Goal: Communication & Community: Answer question/provide support

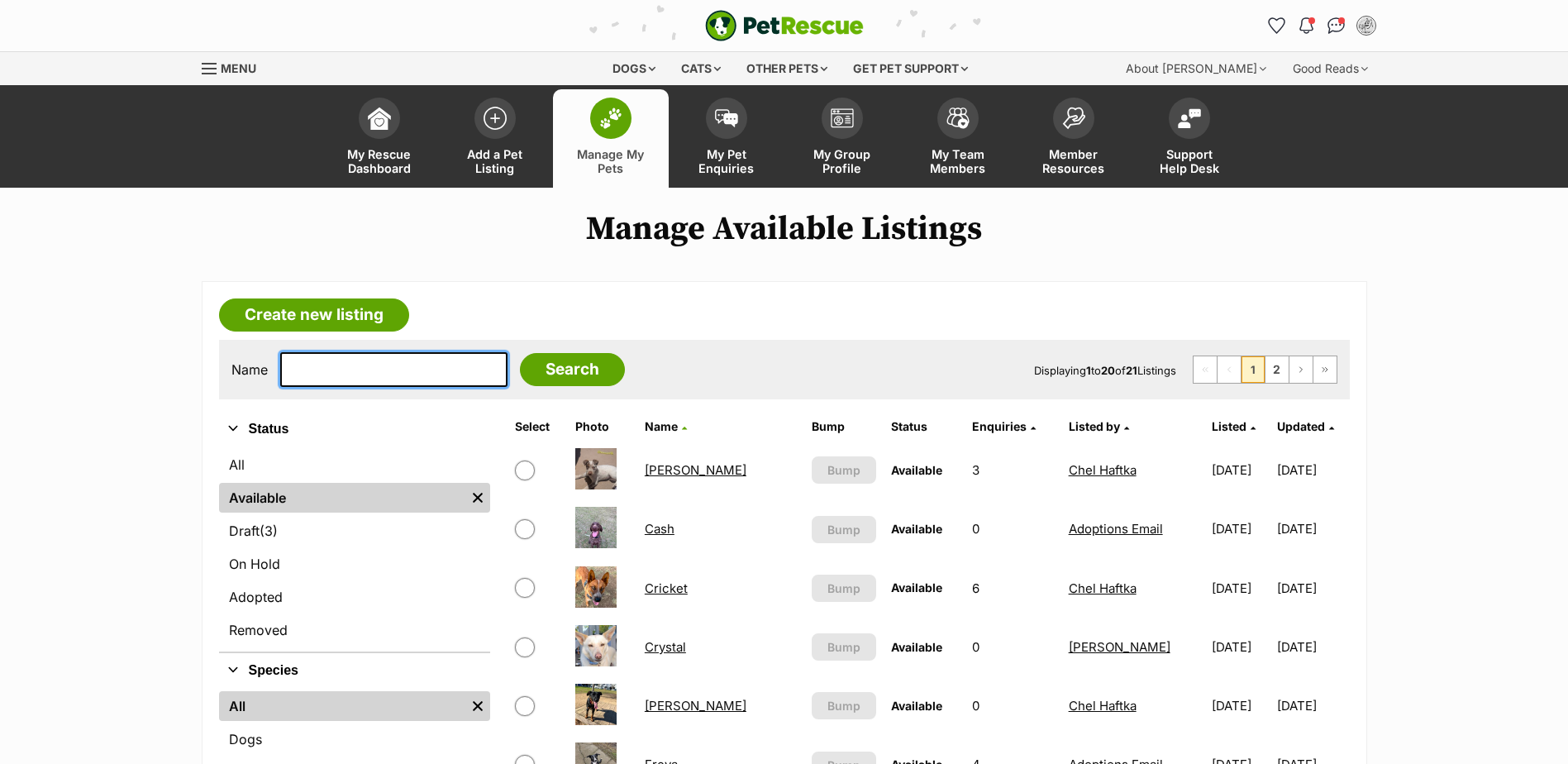
click at [317, 375] on input "text" at bounding box center [393, 369] width 228 height 35
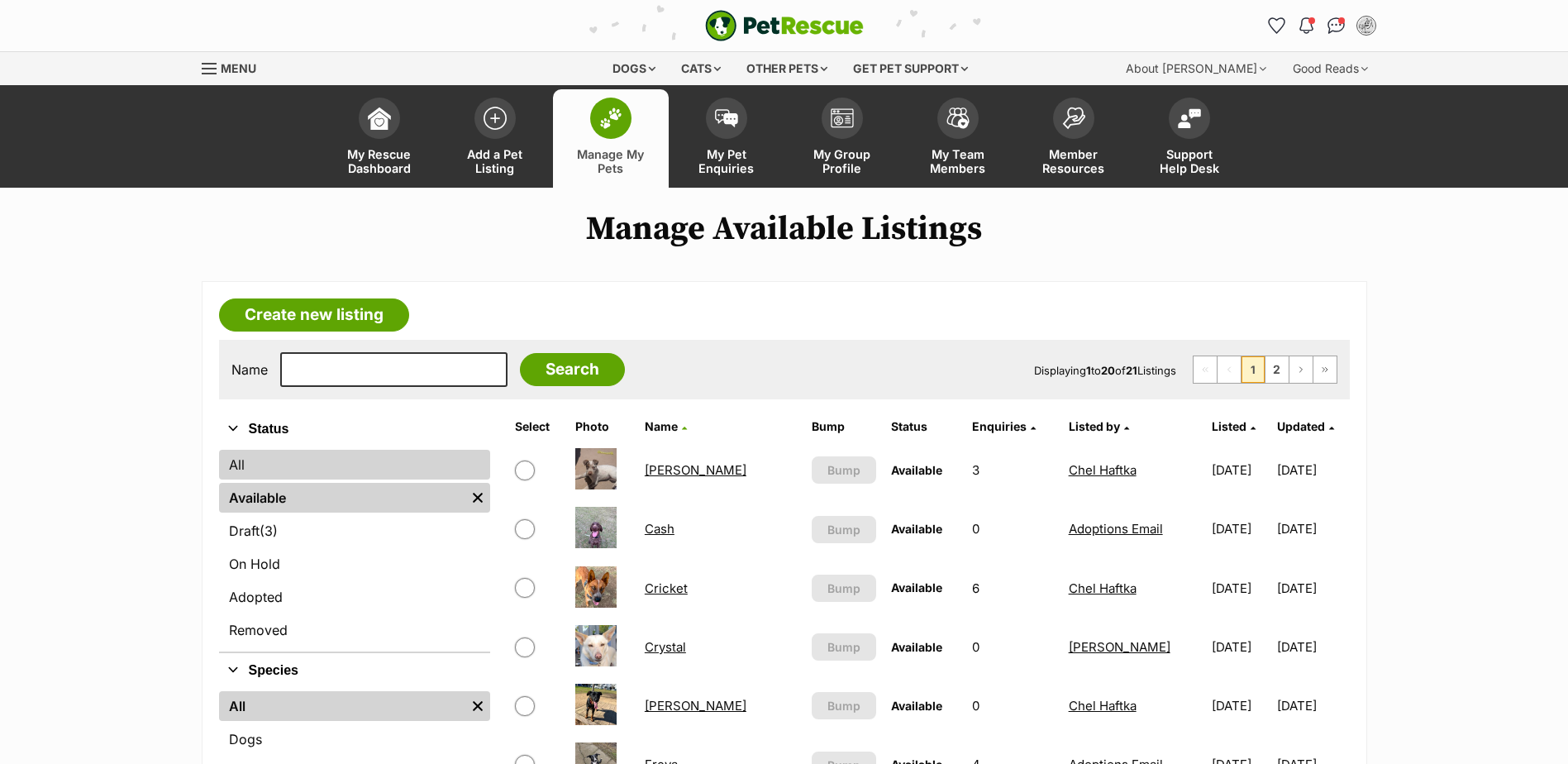
click at [256, 469] on link "All" at bounding box center [355, 464] width 271 height 30
click at [244, 462] on link "All" at bounding box center [355, 464] width 271 height 30
click at [272, 459] on link "All" at bounding box center [355, 464] width 271 height 30
click at [239, 465] on link "All" at bounding box center [355, 464] width 271 height 30
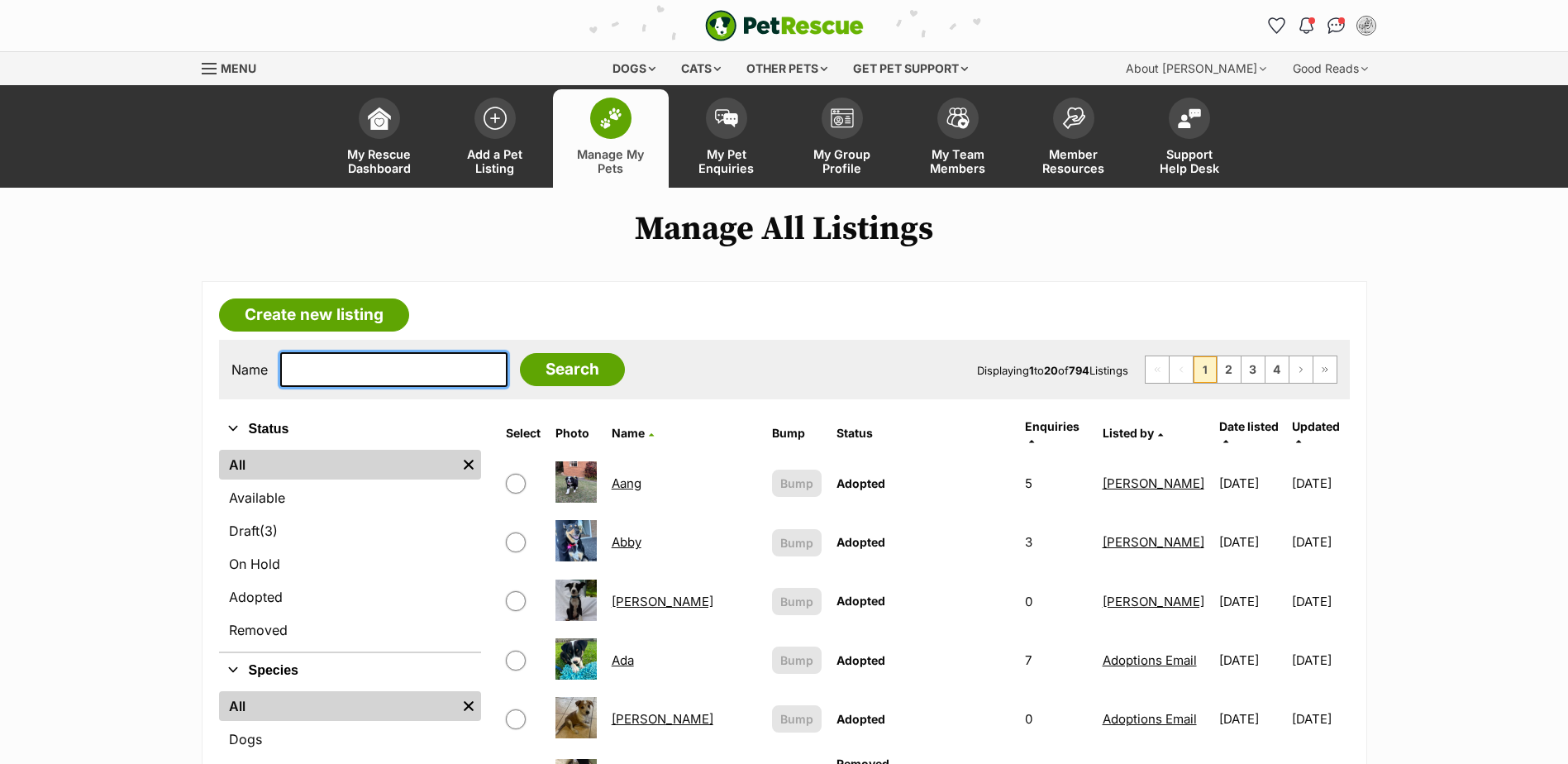
click at [442, 370] on input "text" at bounding box center [393, 369] width 228 height 35
type input "chance"
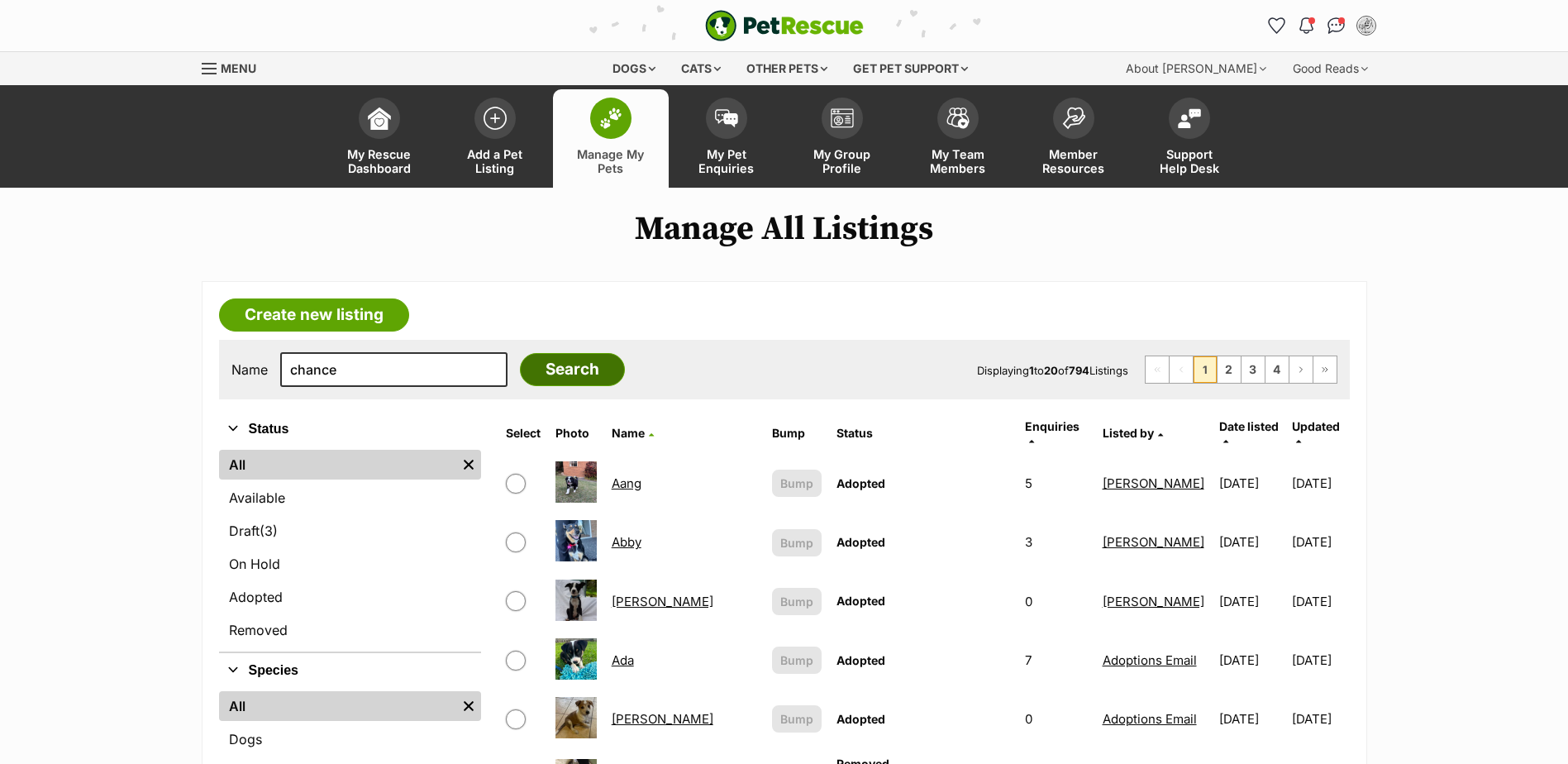
click at [554, 372] on input "Search" at bounding box center [572, 369] width 105 height 33
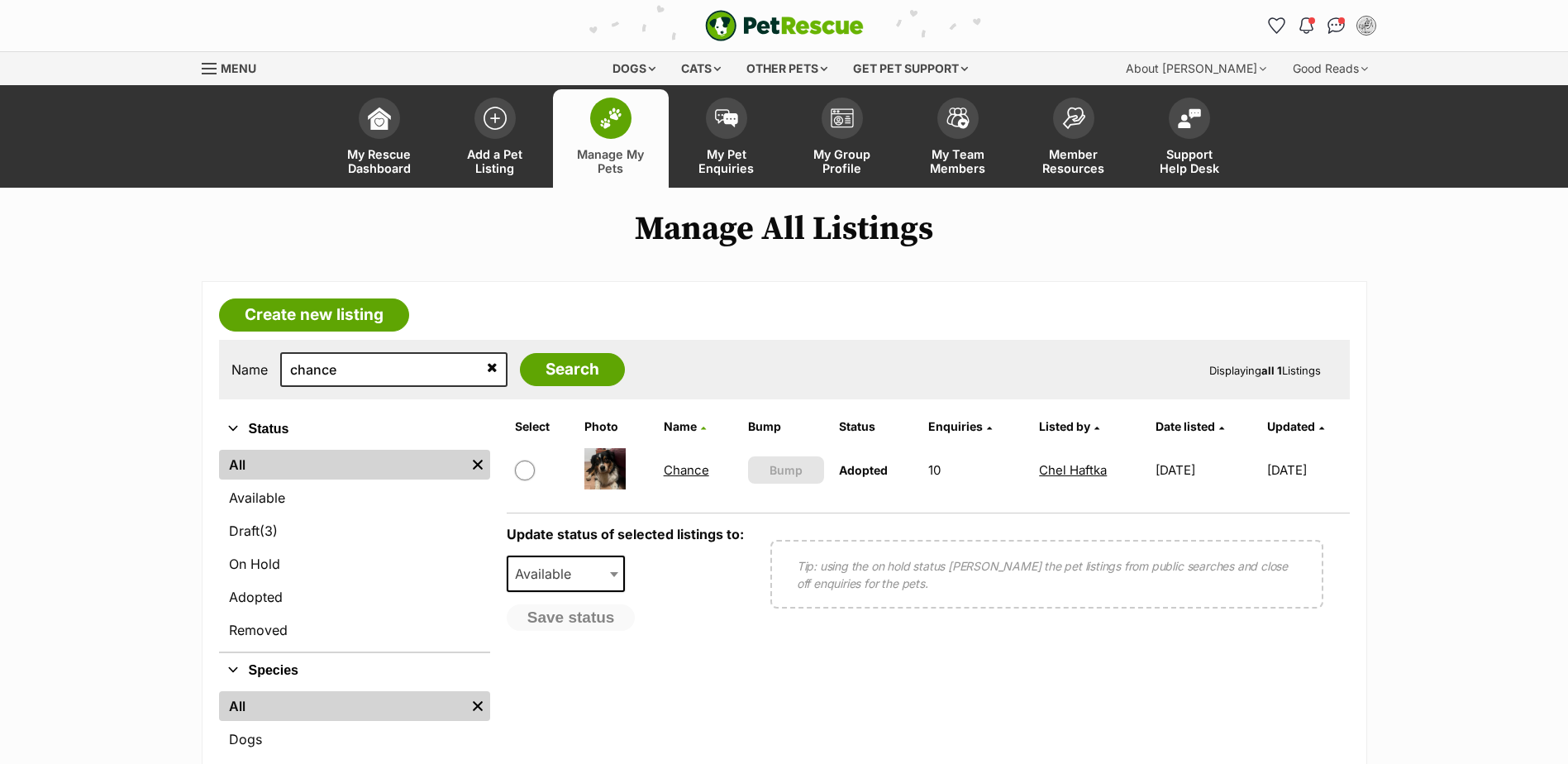
click at [673, 473] on link "Chance" at bounding box center [686, 470] width 46 height 16
click at [409, 376] on input "chance" at bounding box center [393, 369] width 228 height 35
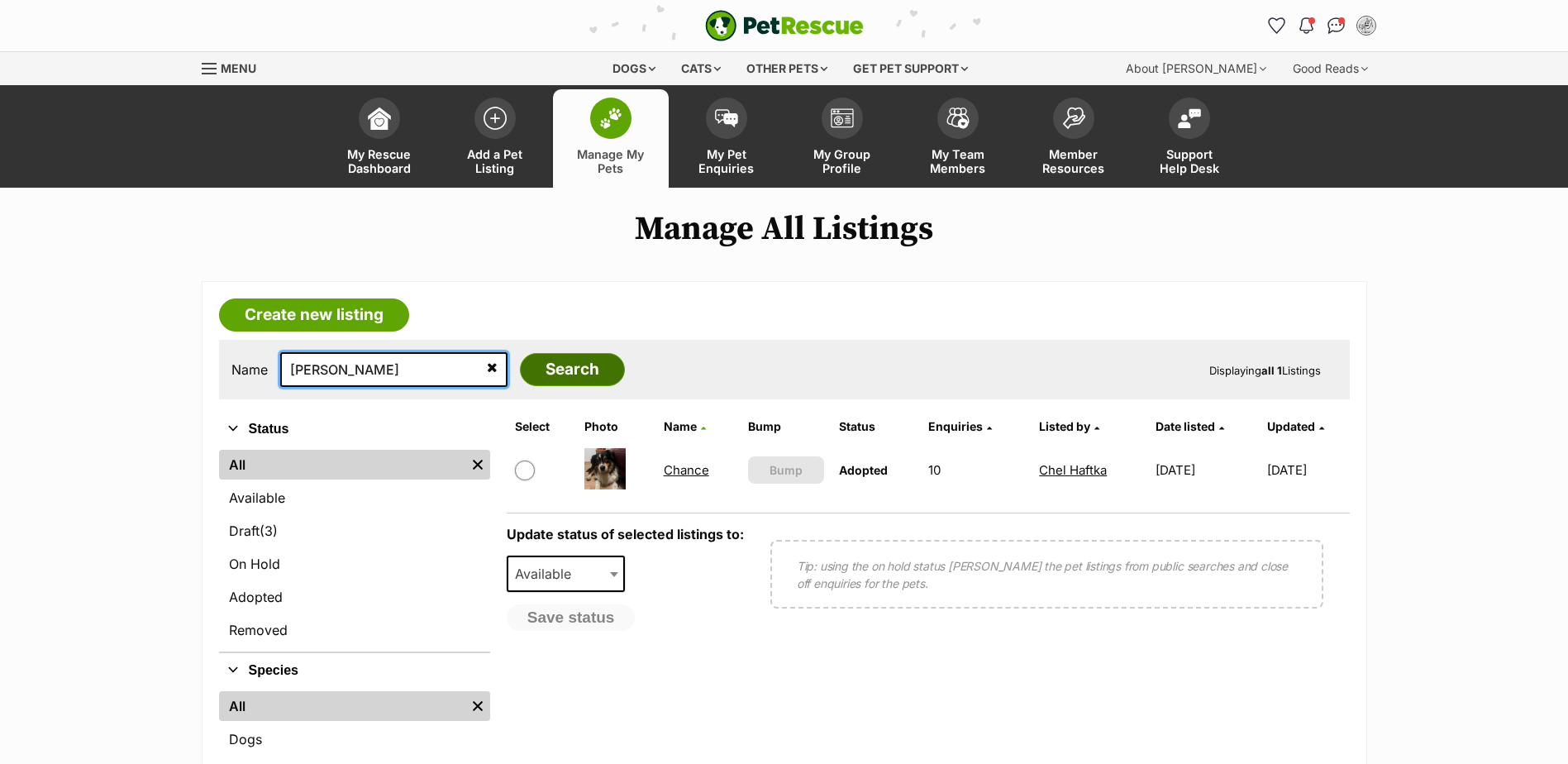
type input "otis"
click at [538, 367] on input "Search" at bounding box center [572, 369] width 105 height 33
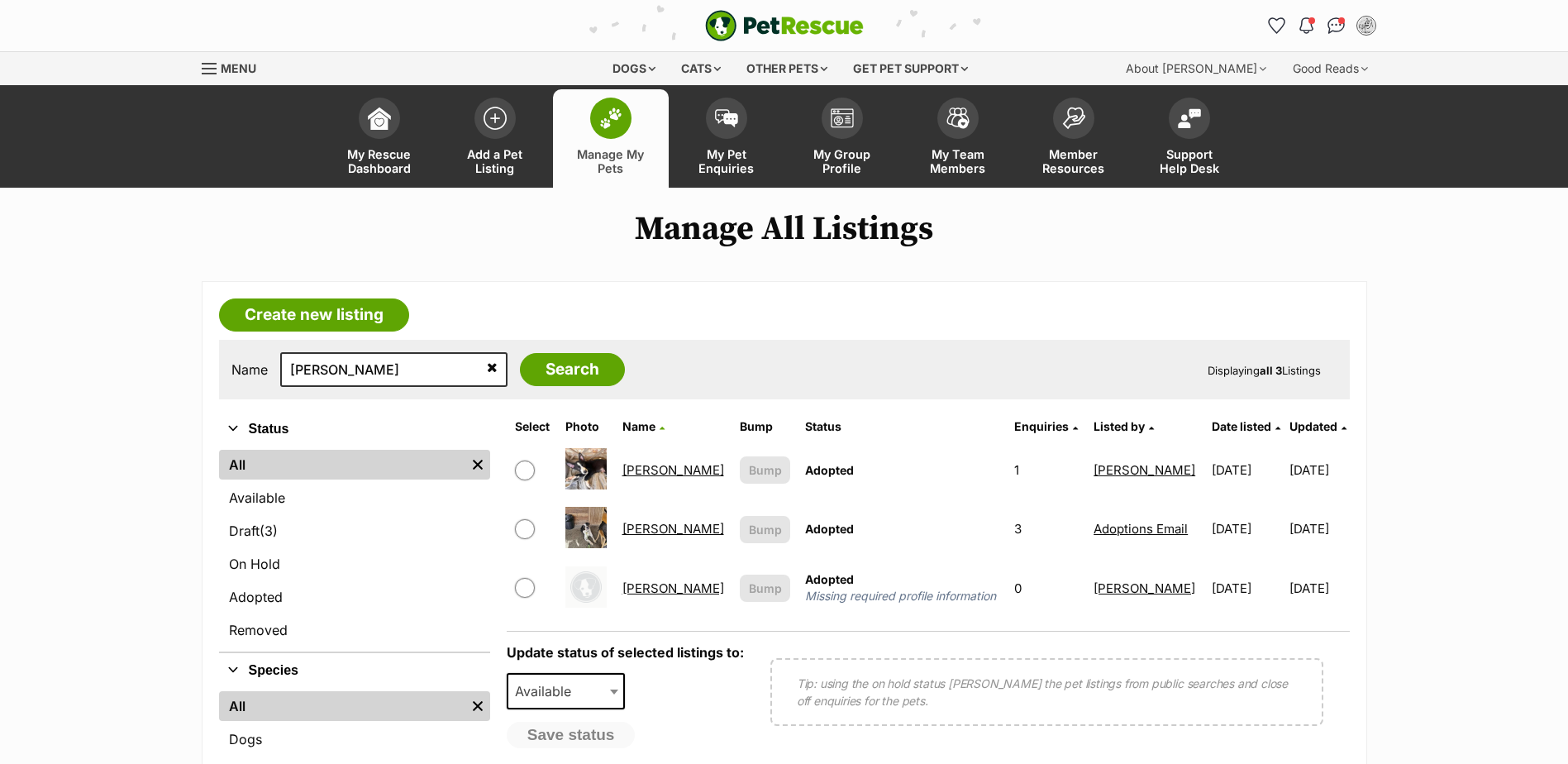
click at [641, 530] on link "[PERSON_NAME]" at bounding box center [674, 528] width 102 height 16
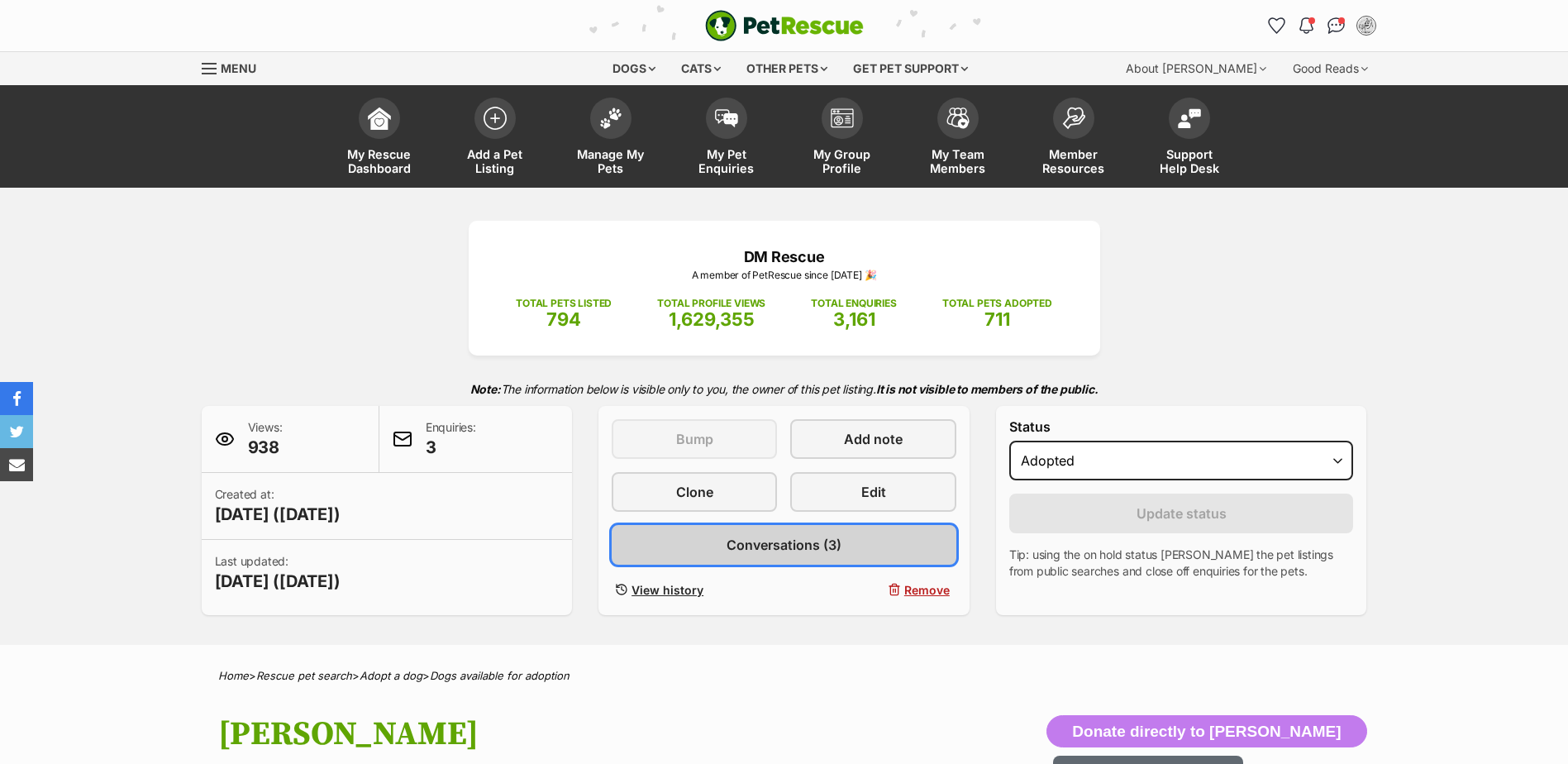
click at [812, 541] on span "Conversations (3)" at bounding box center [784, 544] width 115 height 19
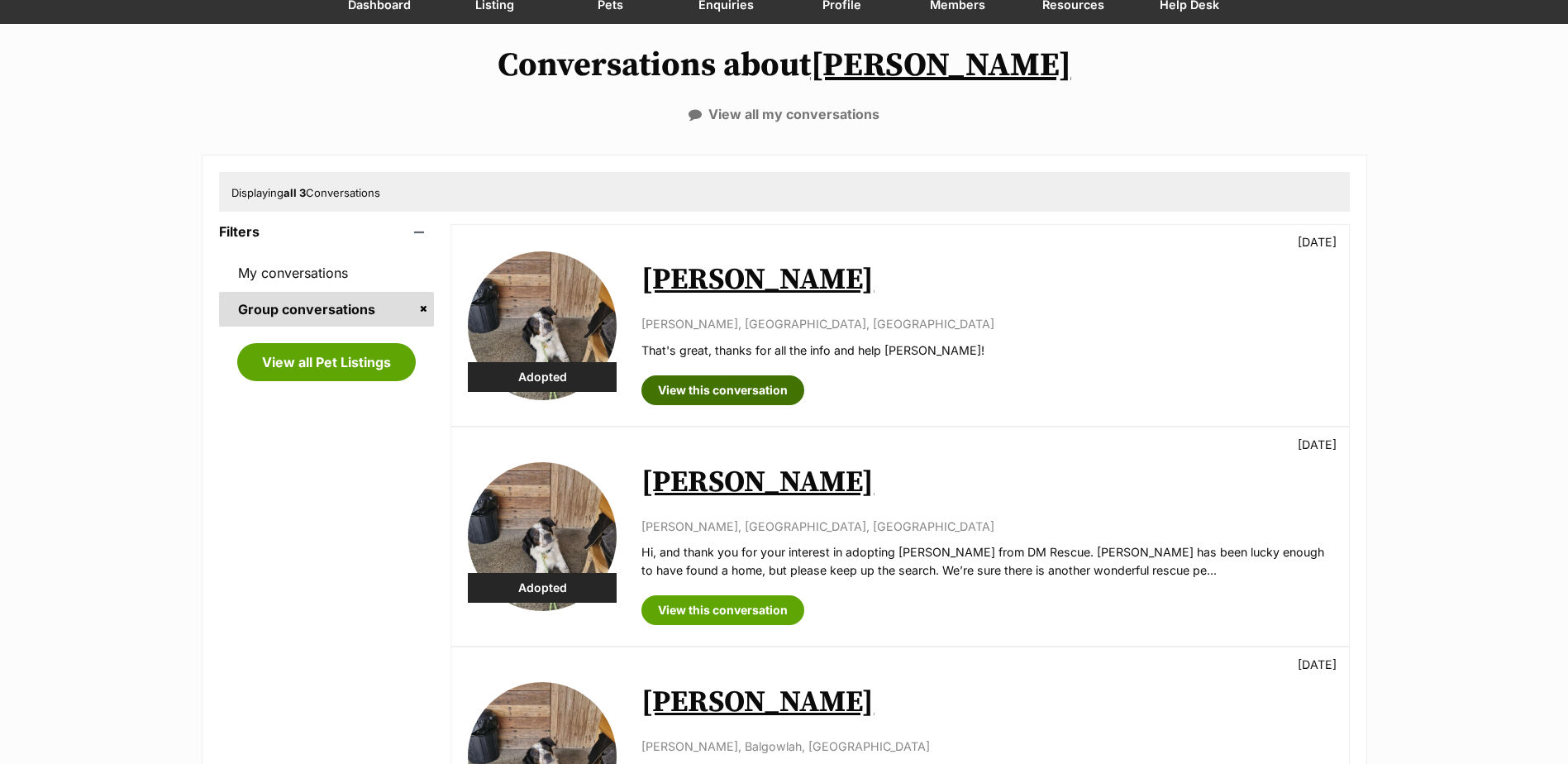
scroll to position [165, 0]
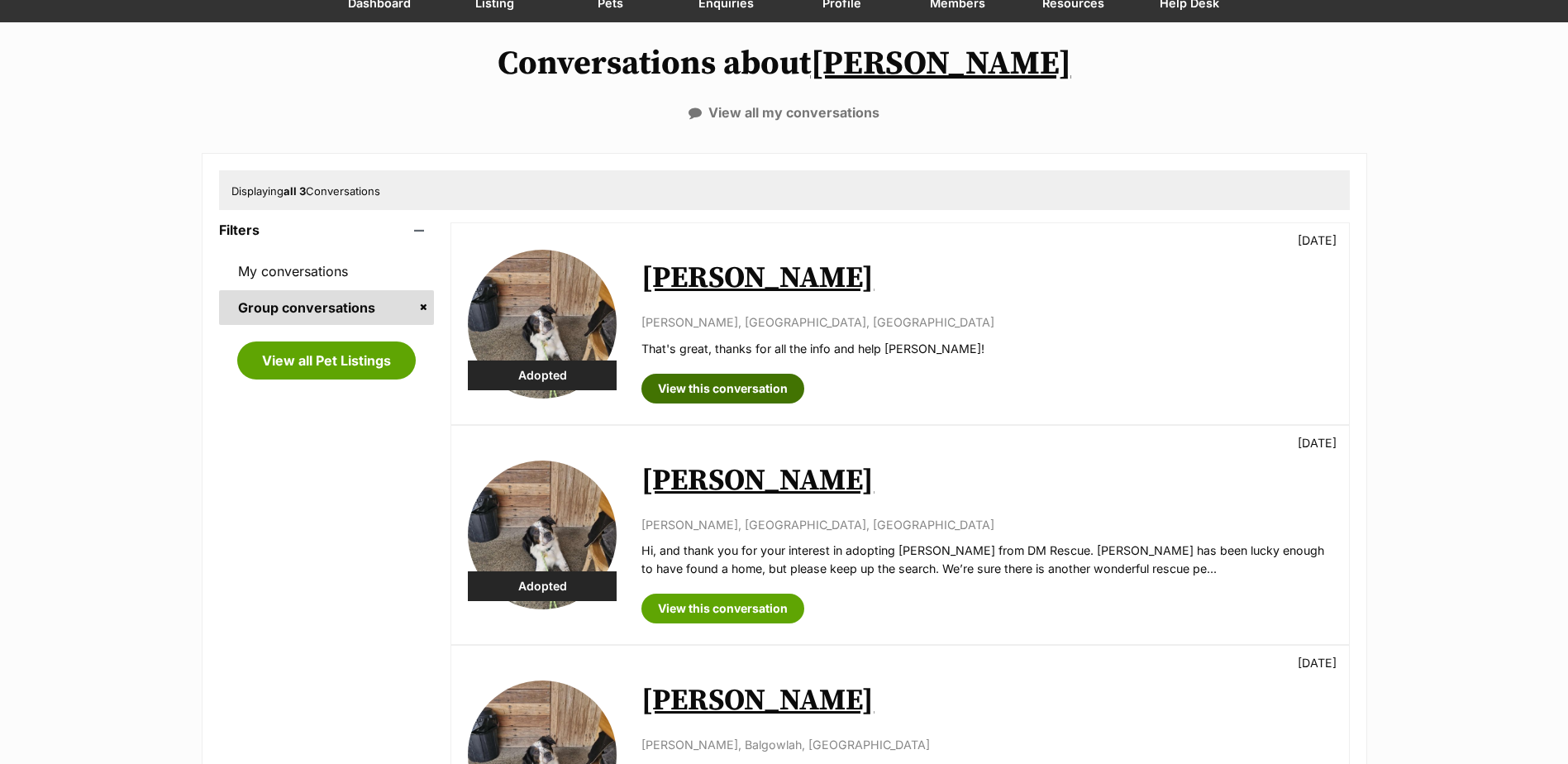
click at [723, 386] on link "View this conversation" at bounding box center [723, 388] width 162 height 30
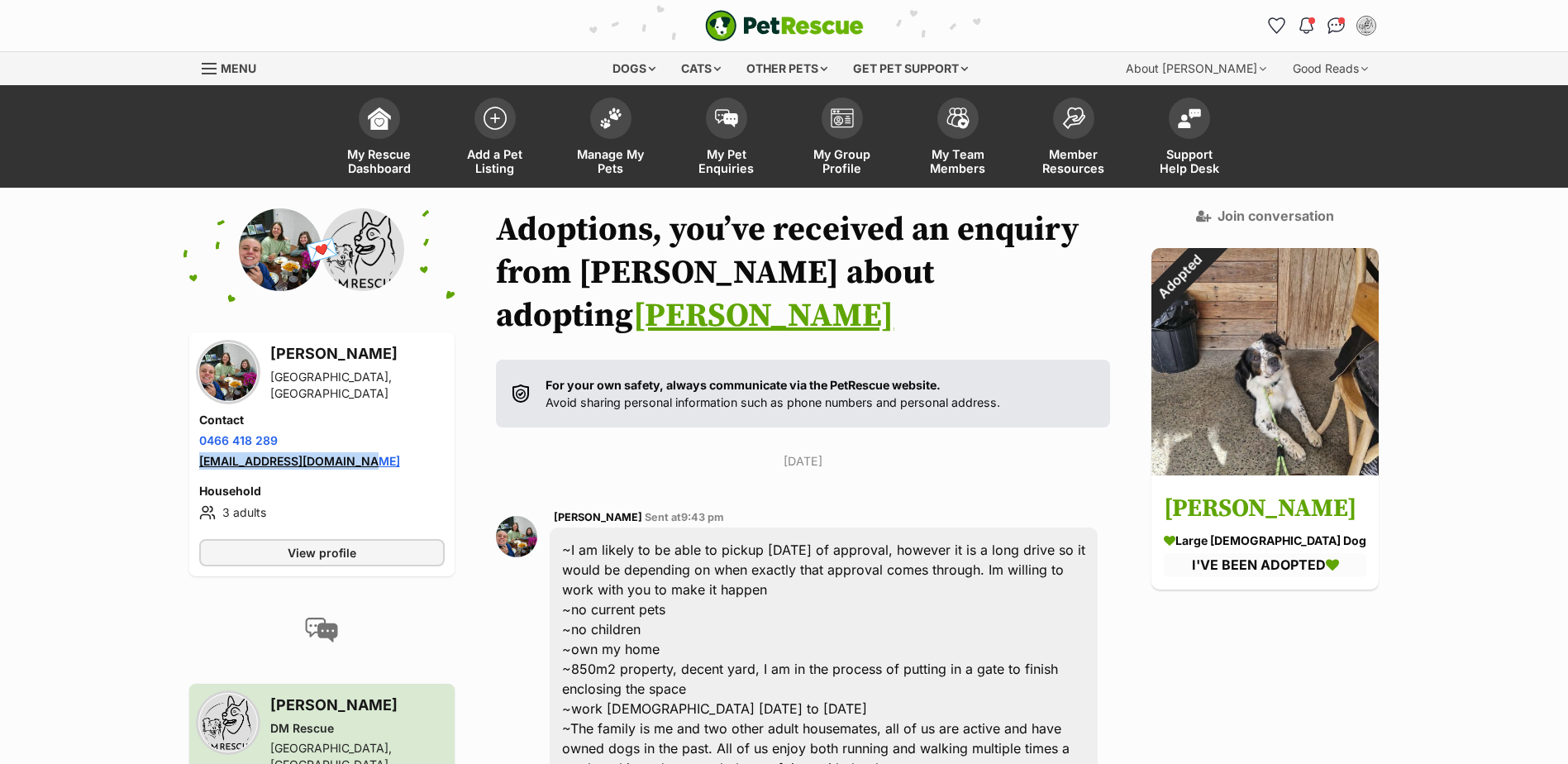
drag, startPoint x: 361, startPoint y: 463, endPoint x: 198, endPoint y: 466, distance: 163.0
click at [199, 466] on li "Email address [EMAIL_ADDRESS][DOMAIN_NAME]" at bounding box center [322, 460] width 246 height 18
copy link "[EMAIL_ADDRESS][DOMAIN_NAME]"
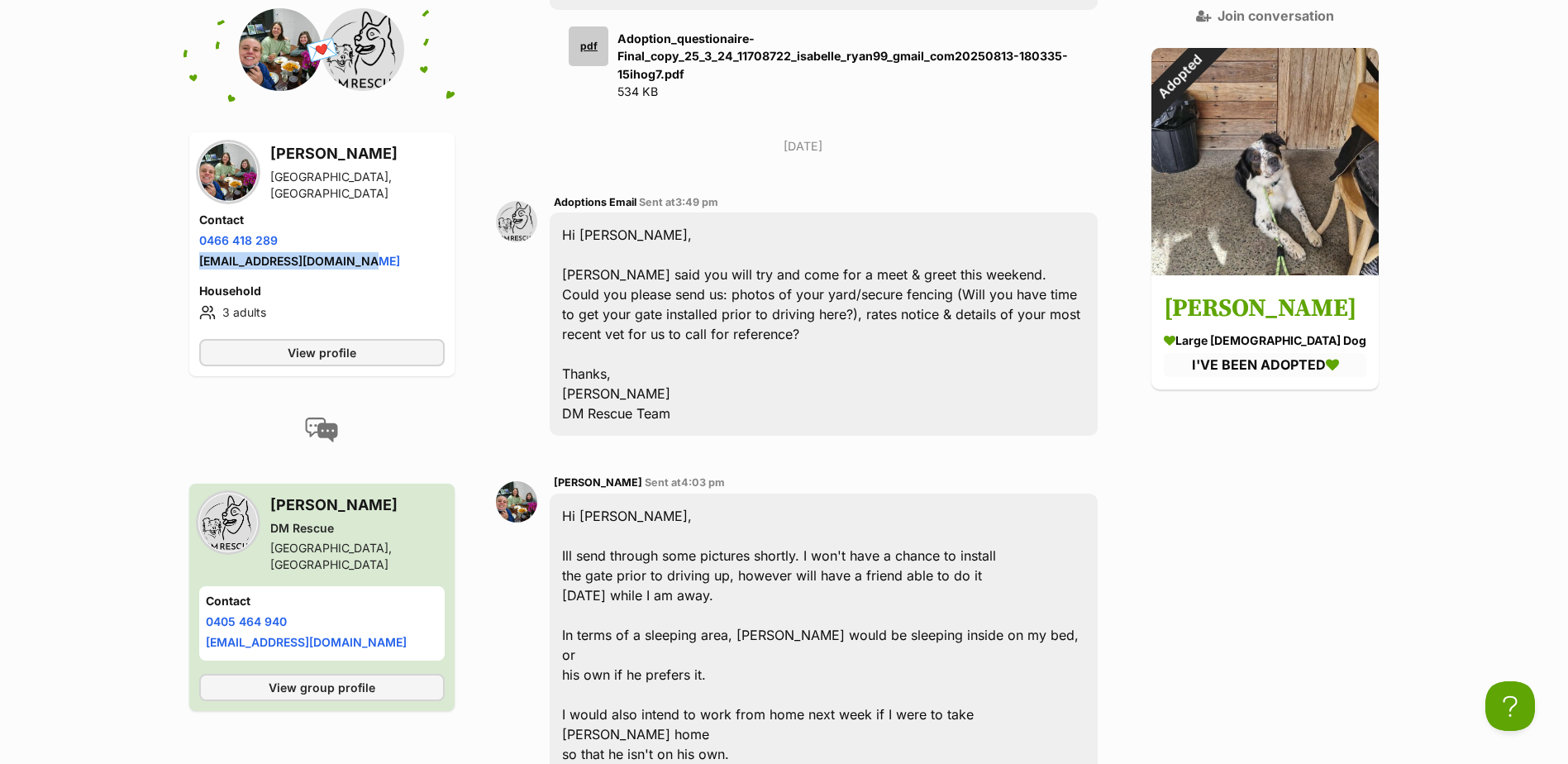
scroll to position [820, 0]
